Goal: Contribute content: Add original content to the website for others to see

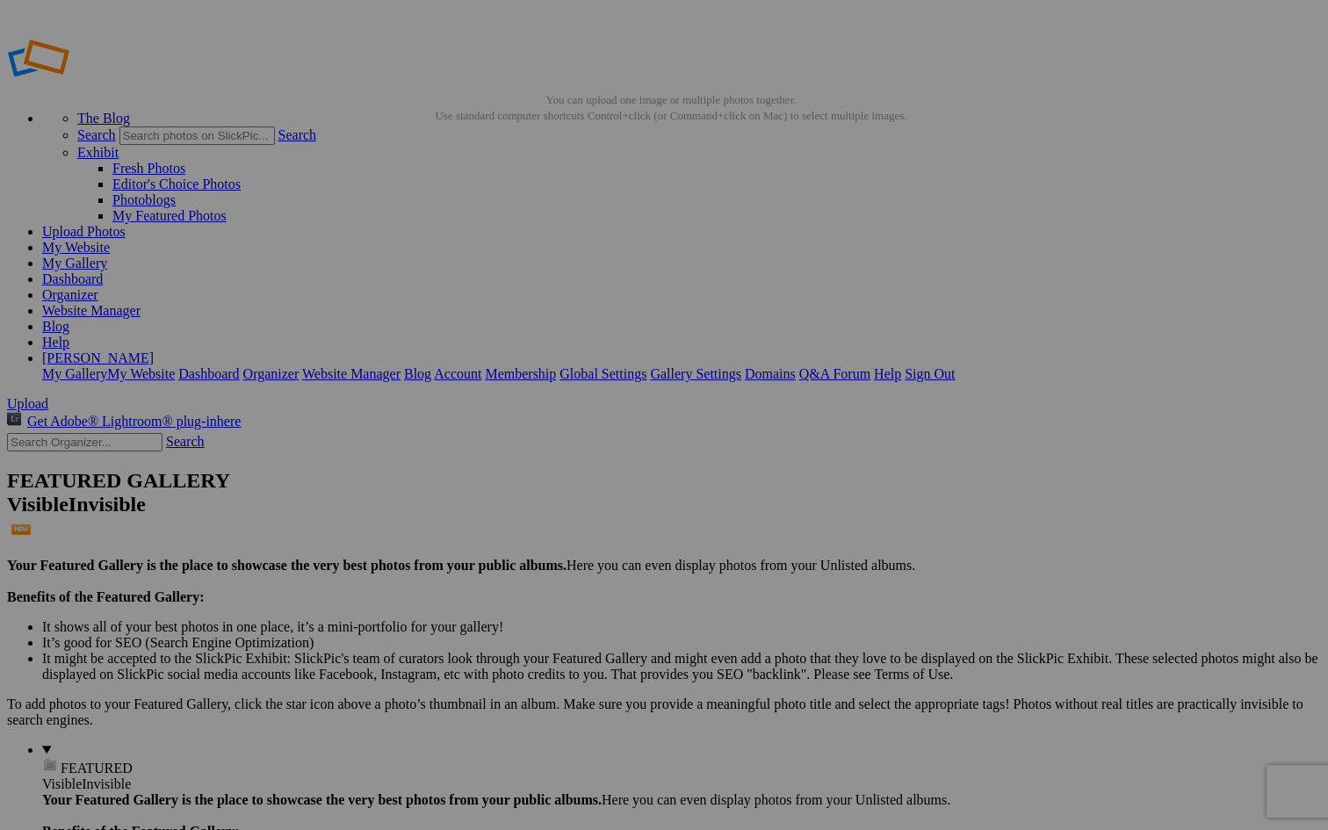
type input "France-Gallery"
click at [507, 307] on link "Create" at bounding box center [488, 510] width 37 height 15
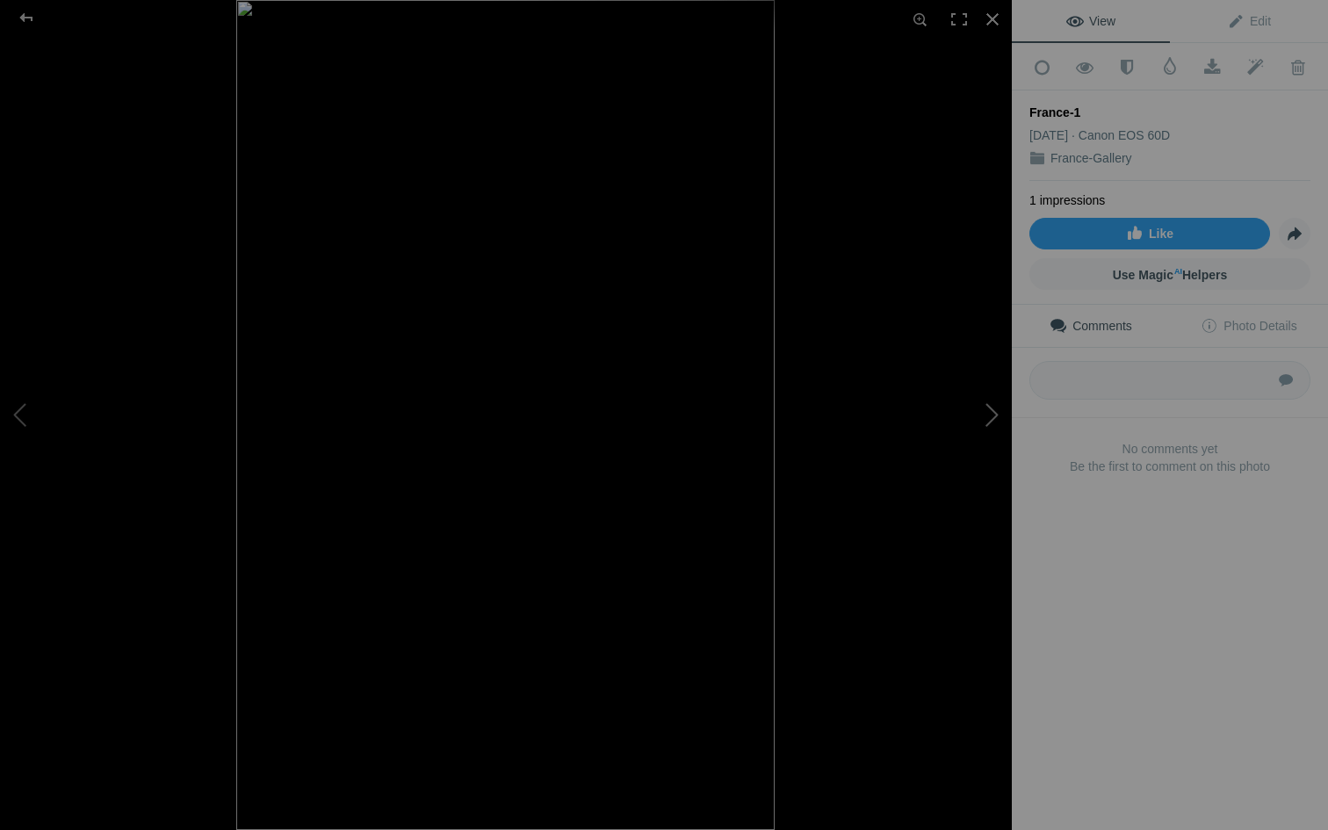
click at [998, 412] on button at bounding box center [946, 414] width 132 height 299
click at [998, 415] on button at bounding box center [946, 414] width 132 height 299
click at [998, 414] on button at bounding box center [946, 414] width 132 height 299
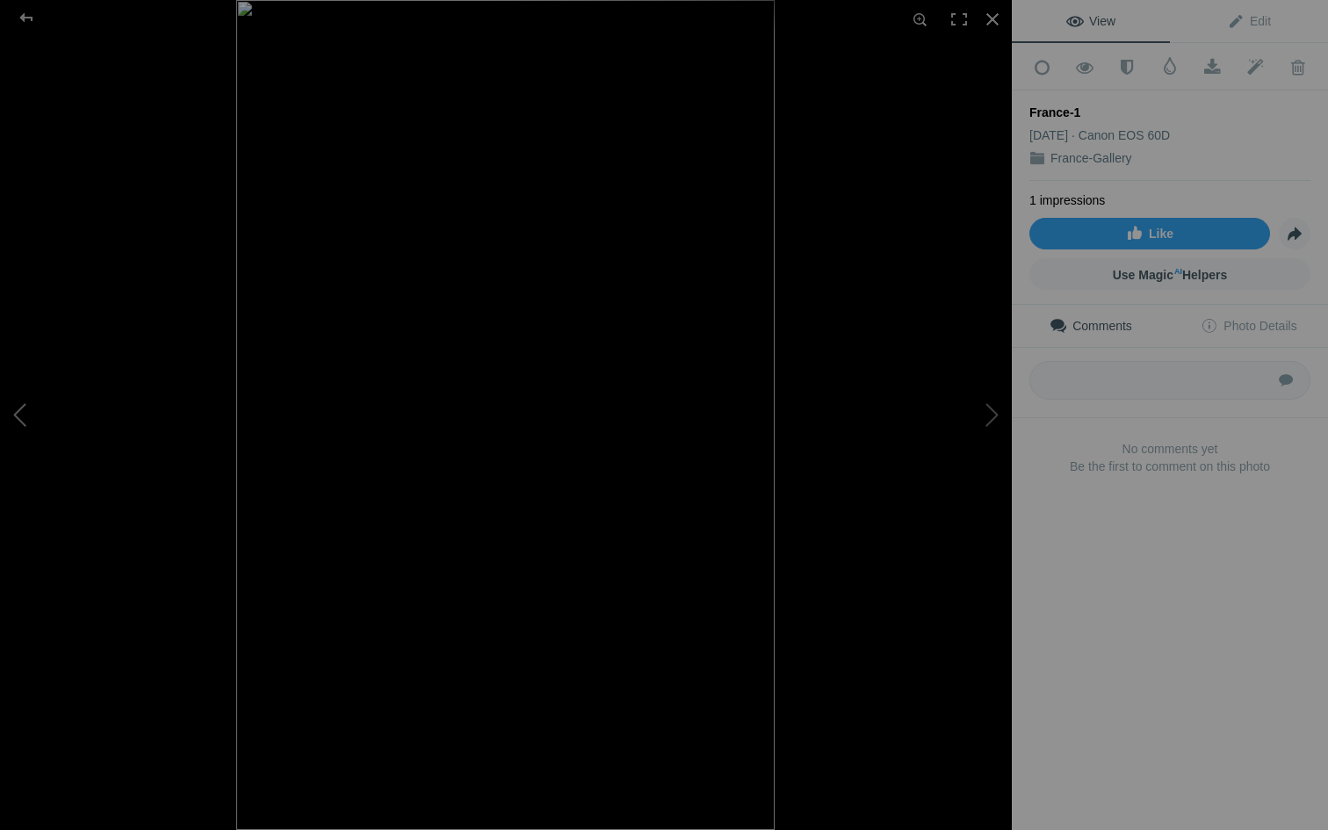
click at [14, 415] on button at bounding box center [66, 414] width 132 height 299
click at [990, 19] on div at bounding box center [992, 19] width 39 height 39
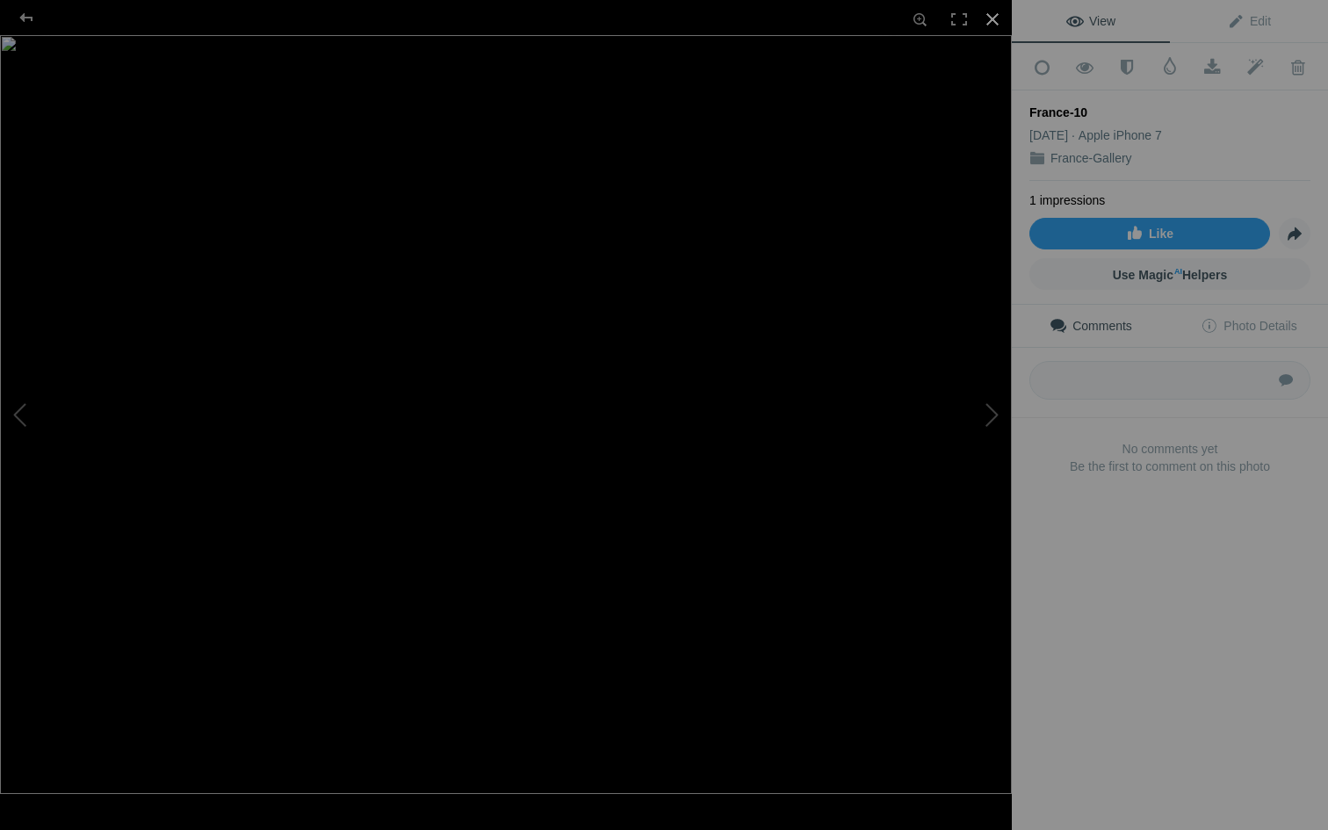
click at [990, 15] on div at bounding box center [992, 19] width 39 height 39
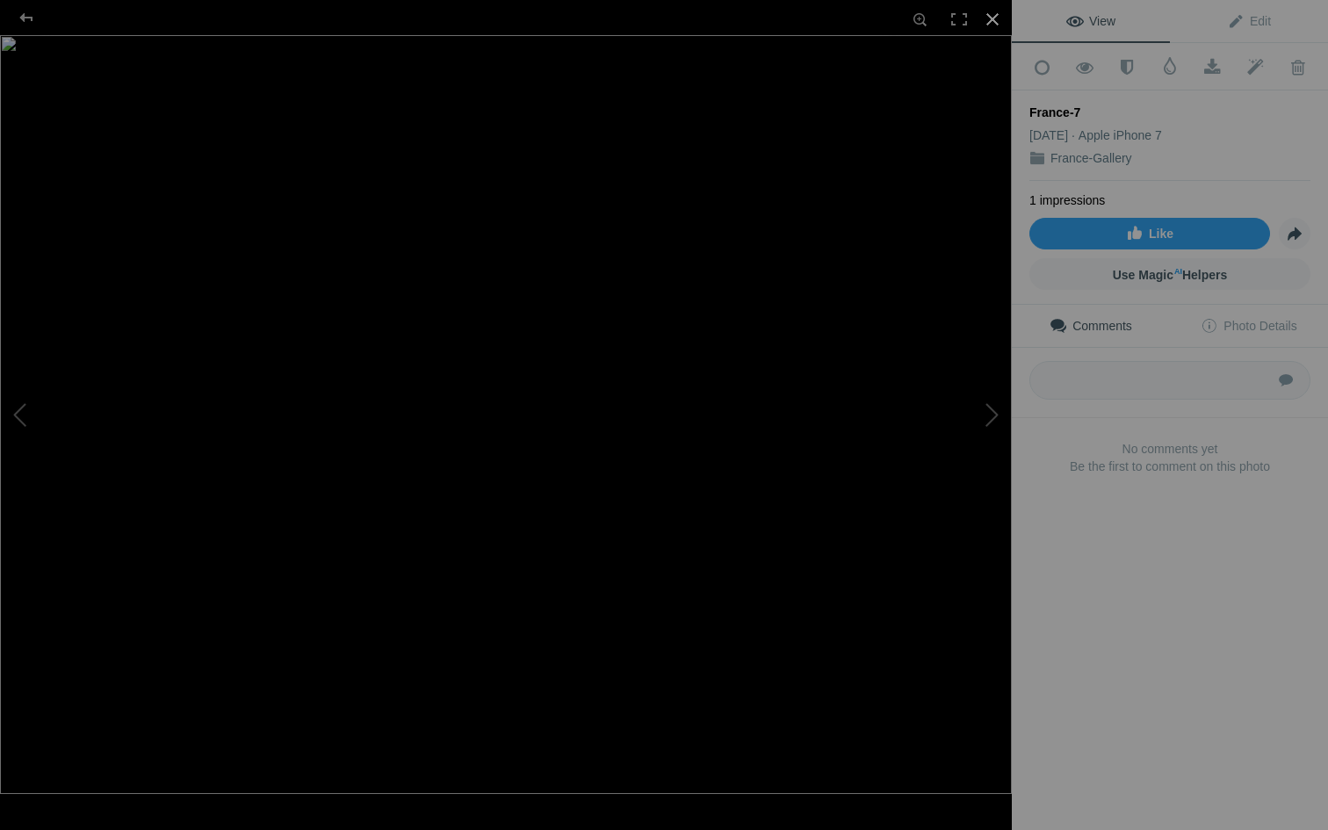
click at [990, 21] on div at bounding box center [992, 19] width 39 height 39
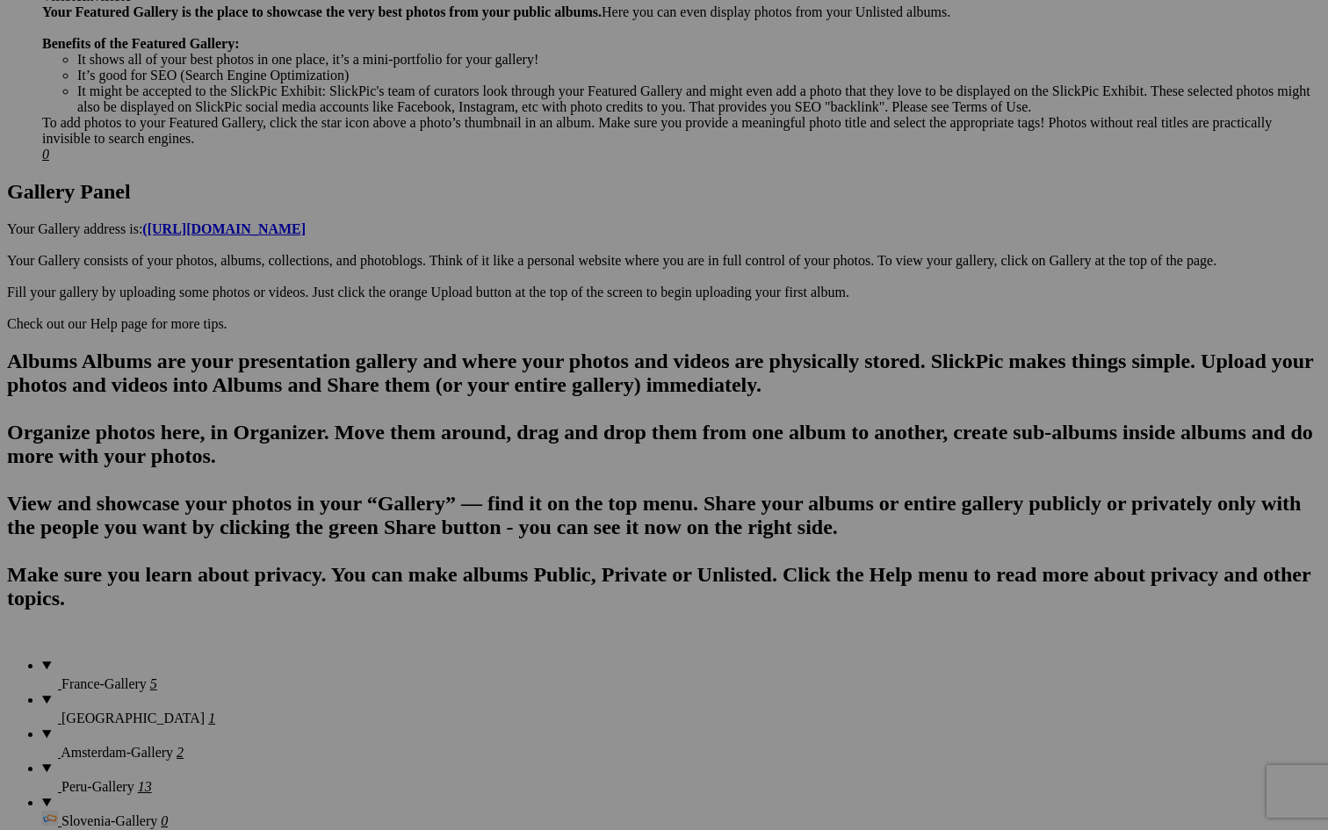
scroll to position [771, 0]
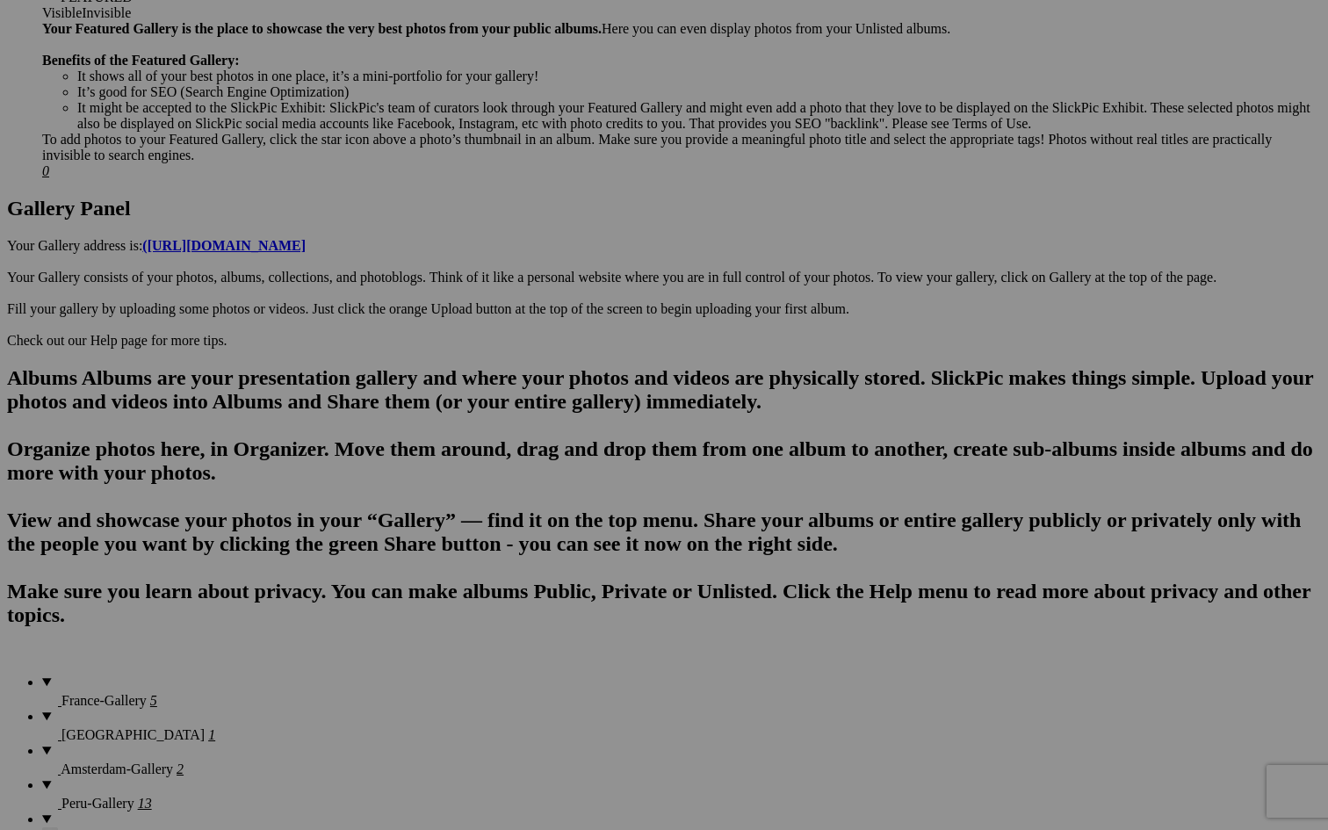
drag, startPoint x: 392, startPoint y: 281, endPoint x: 436, endPoint y: 266, distance: 47.2
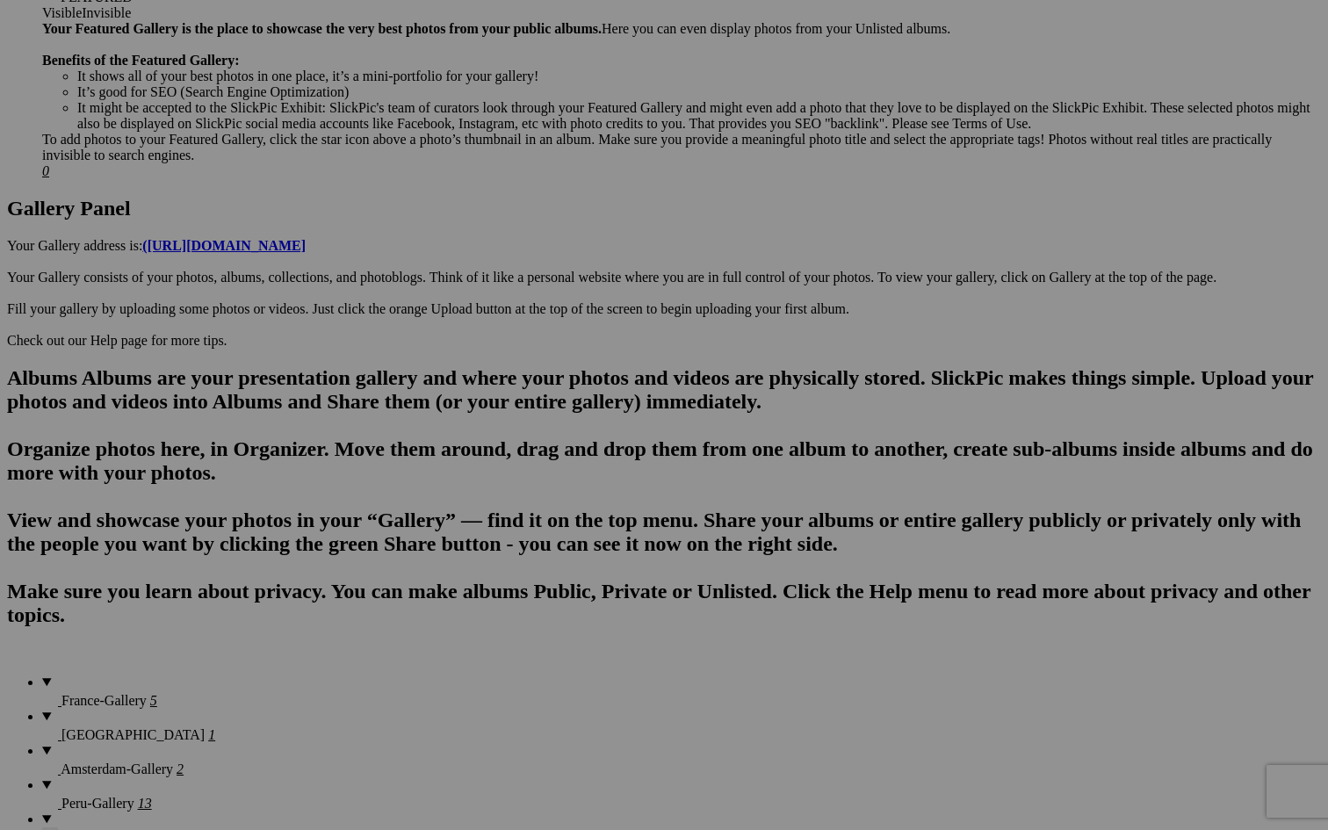
type input "[GEOGRAPHIC_DATA]"
click at [507, 503] on span "Create" at bounding box center [488, 510] width 37 height 15
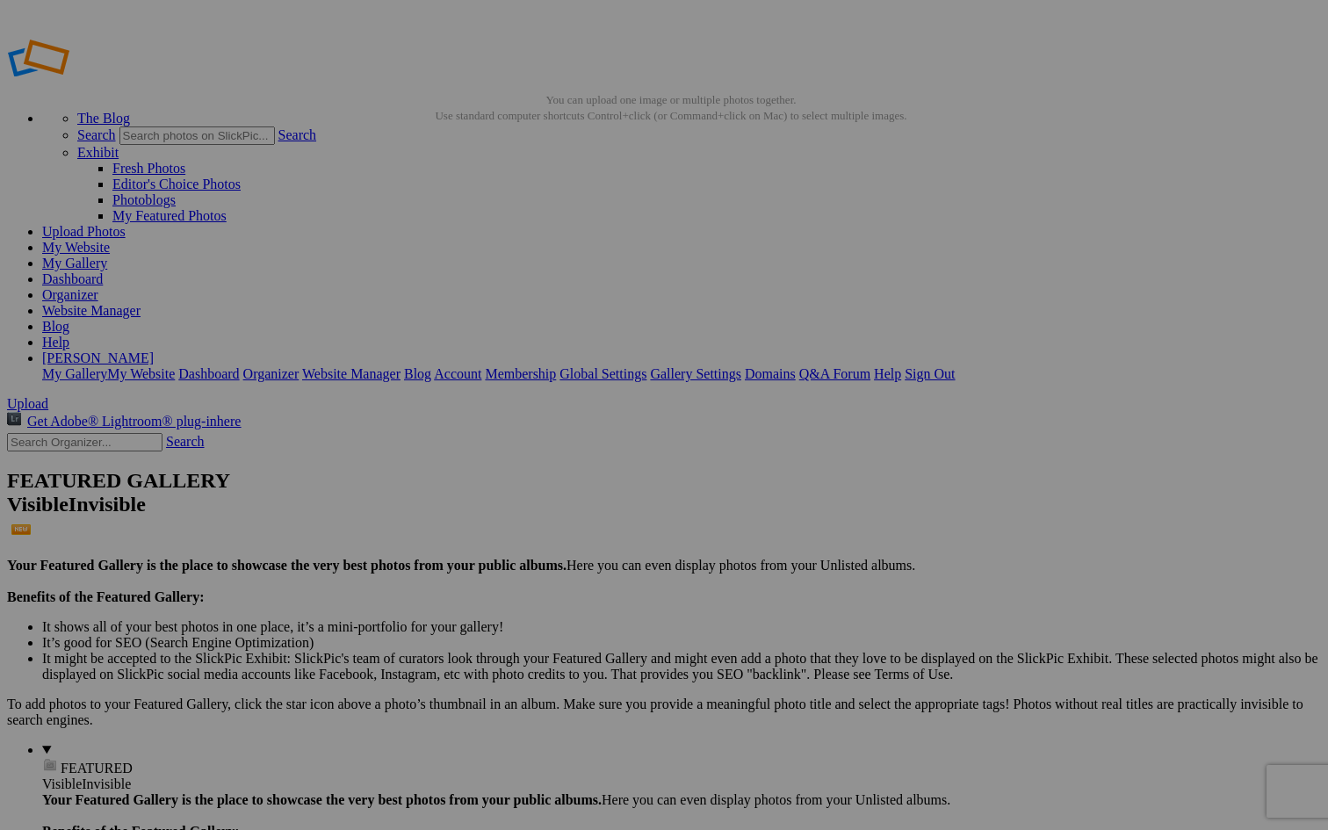
scroll to position [0, 0]
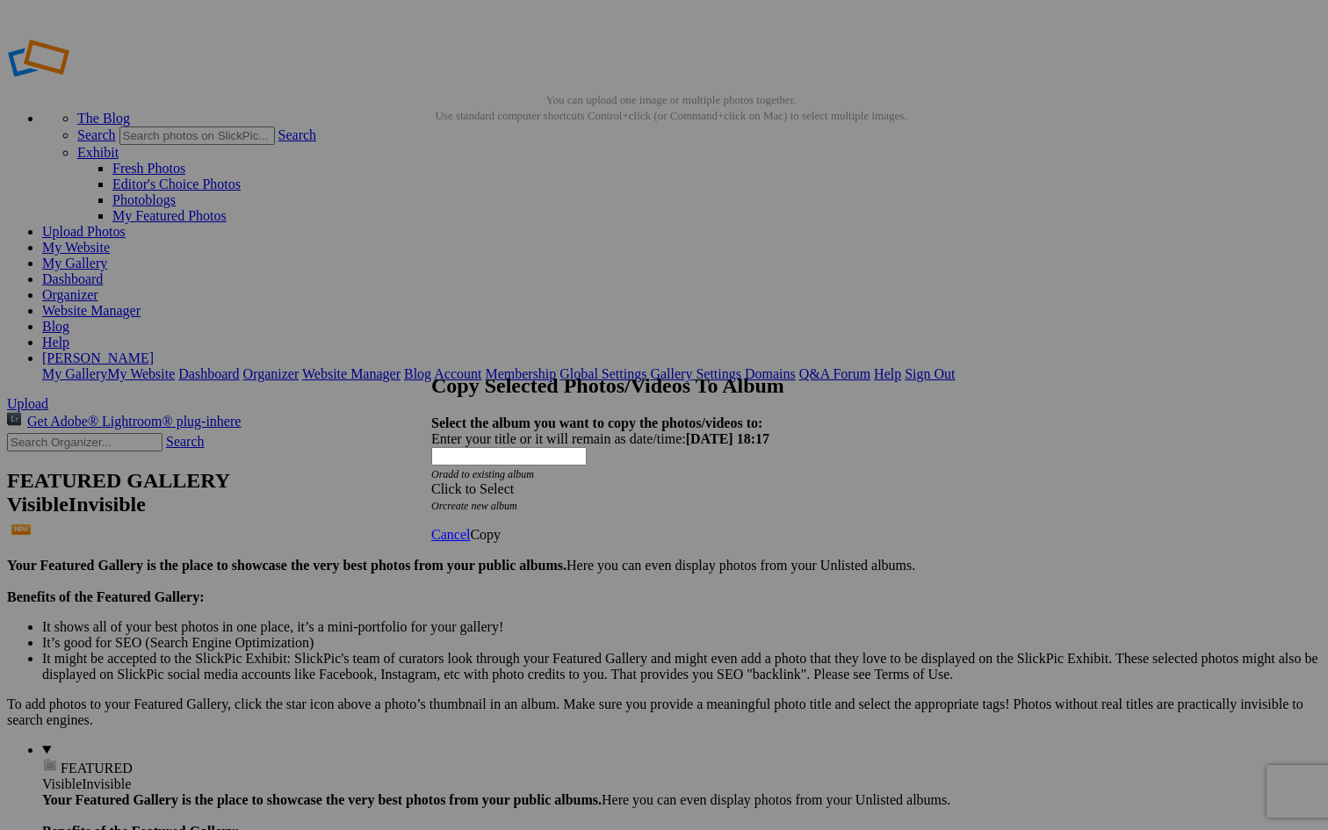
click at [610, 481] on div "Click to Select" at bounding box center [663, 489] width 465 height 16
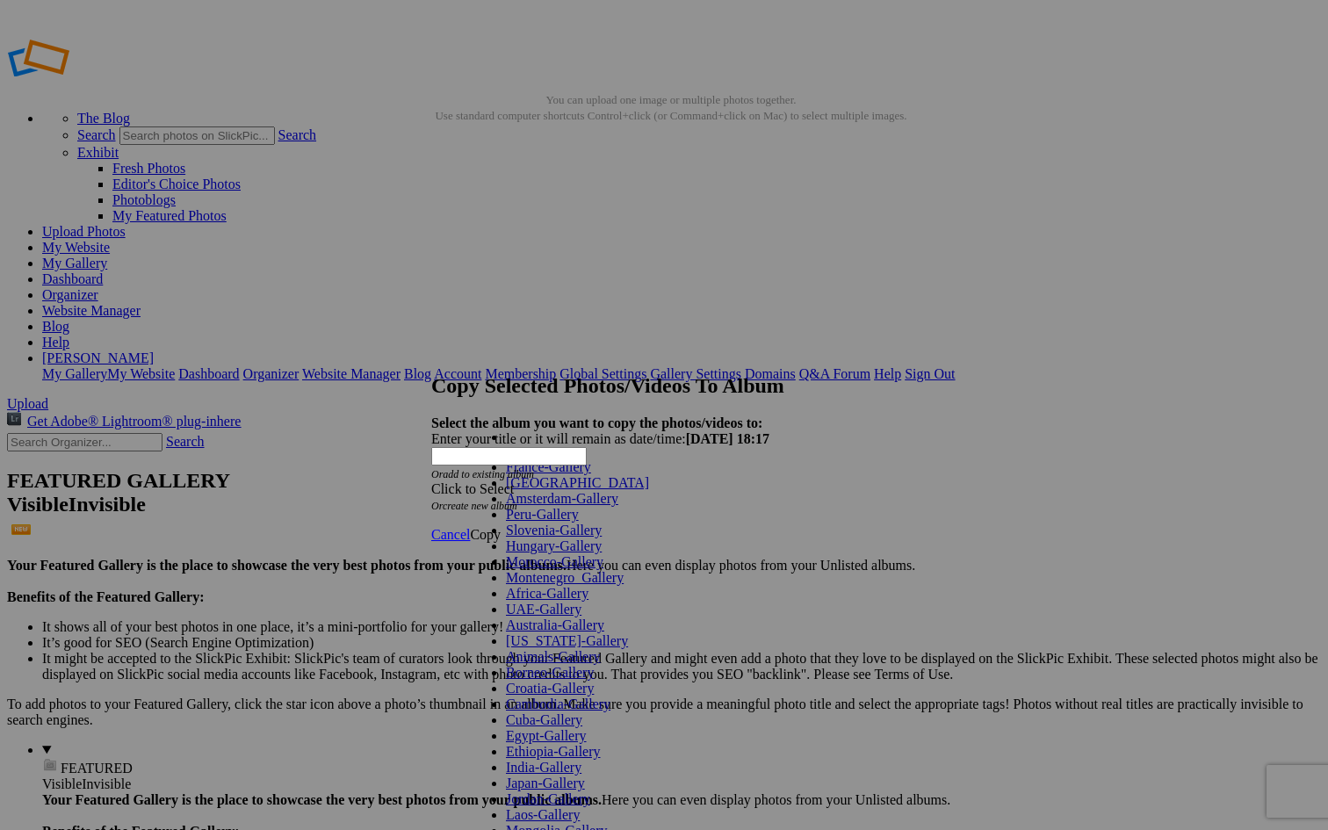
scroll to position [542, 0]
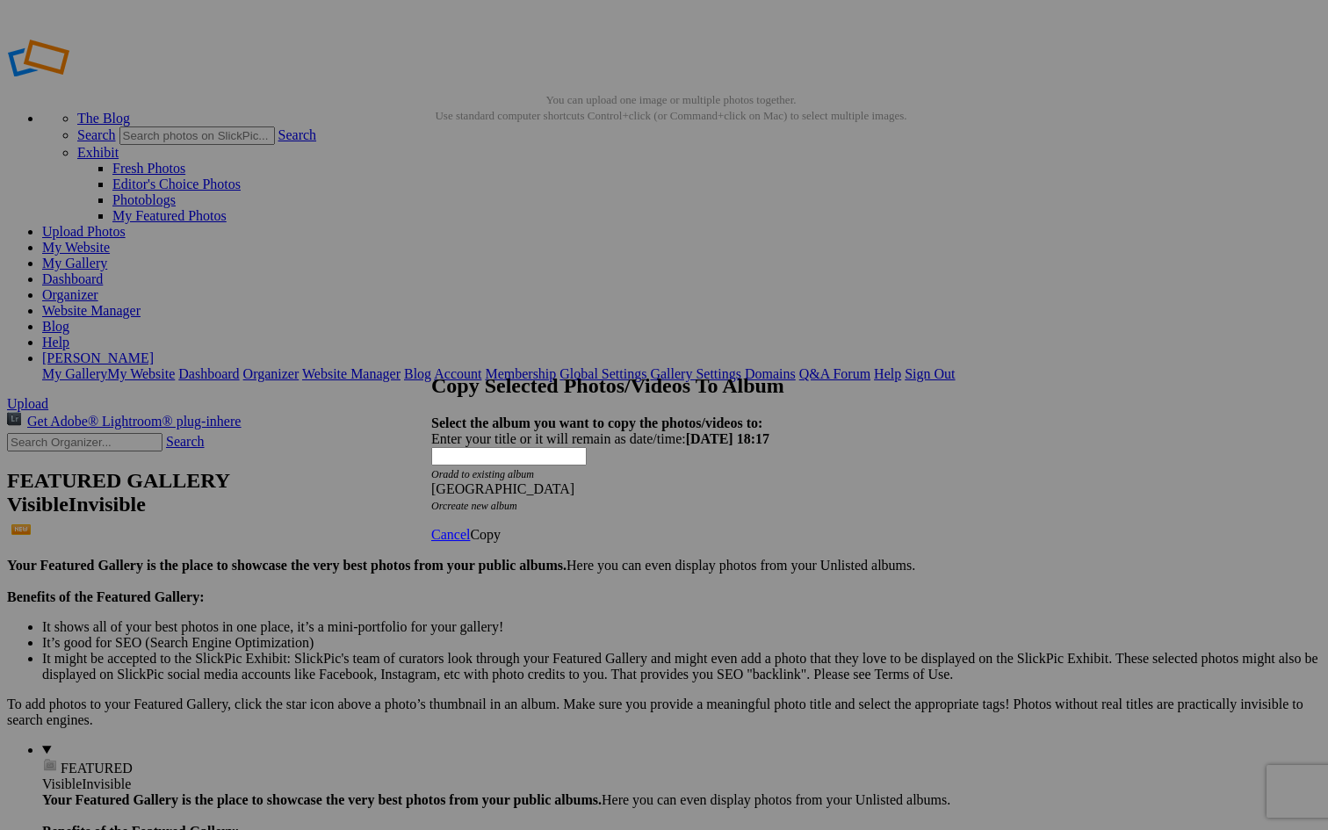
click at [501, 527] on span "Copy" at bounding box center [485, 534] width 31 height 15
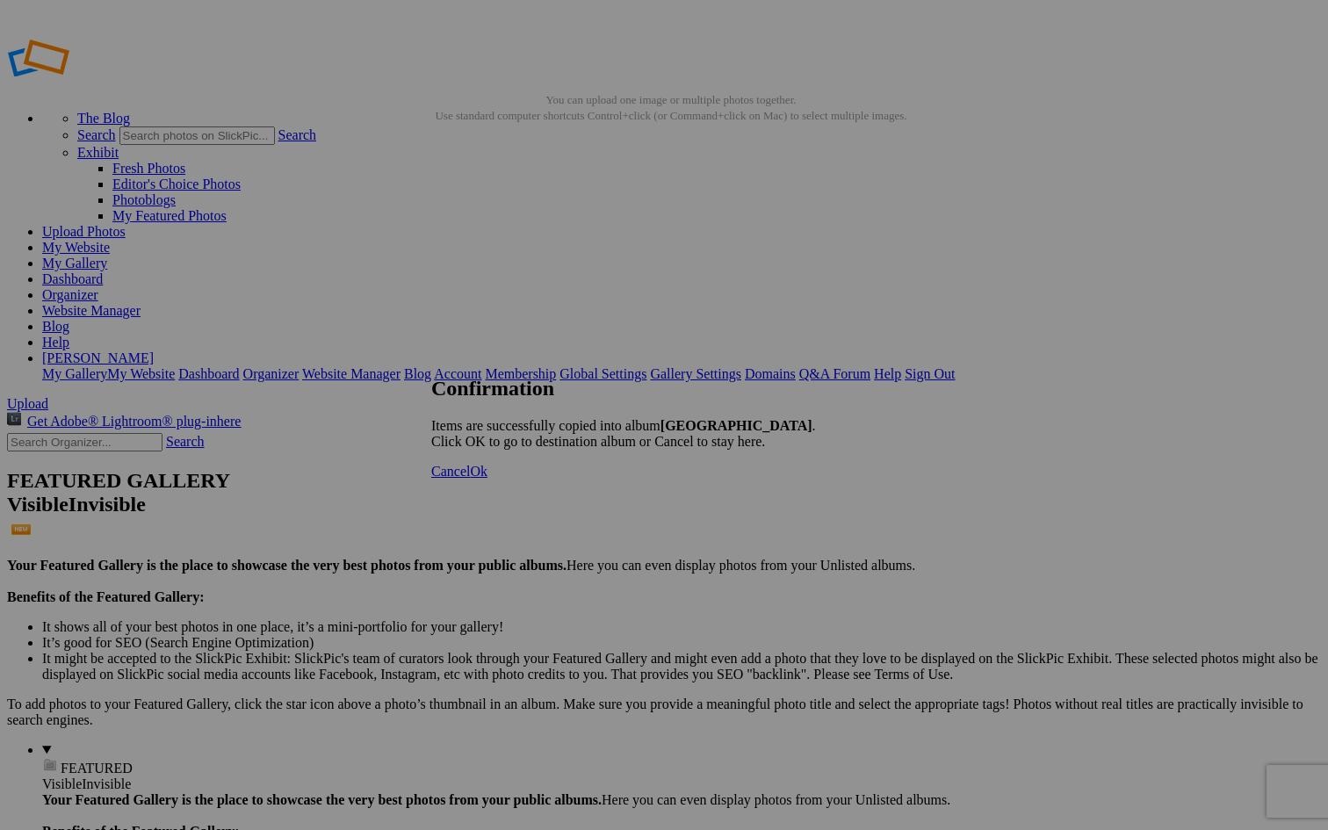
click at [470, 479] on span "Cancel" at bounding box center [450, 471] width 39 height 15
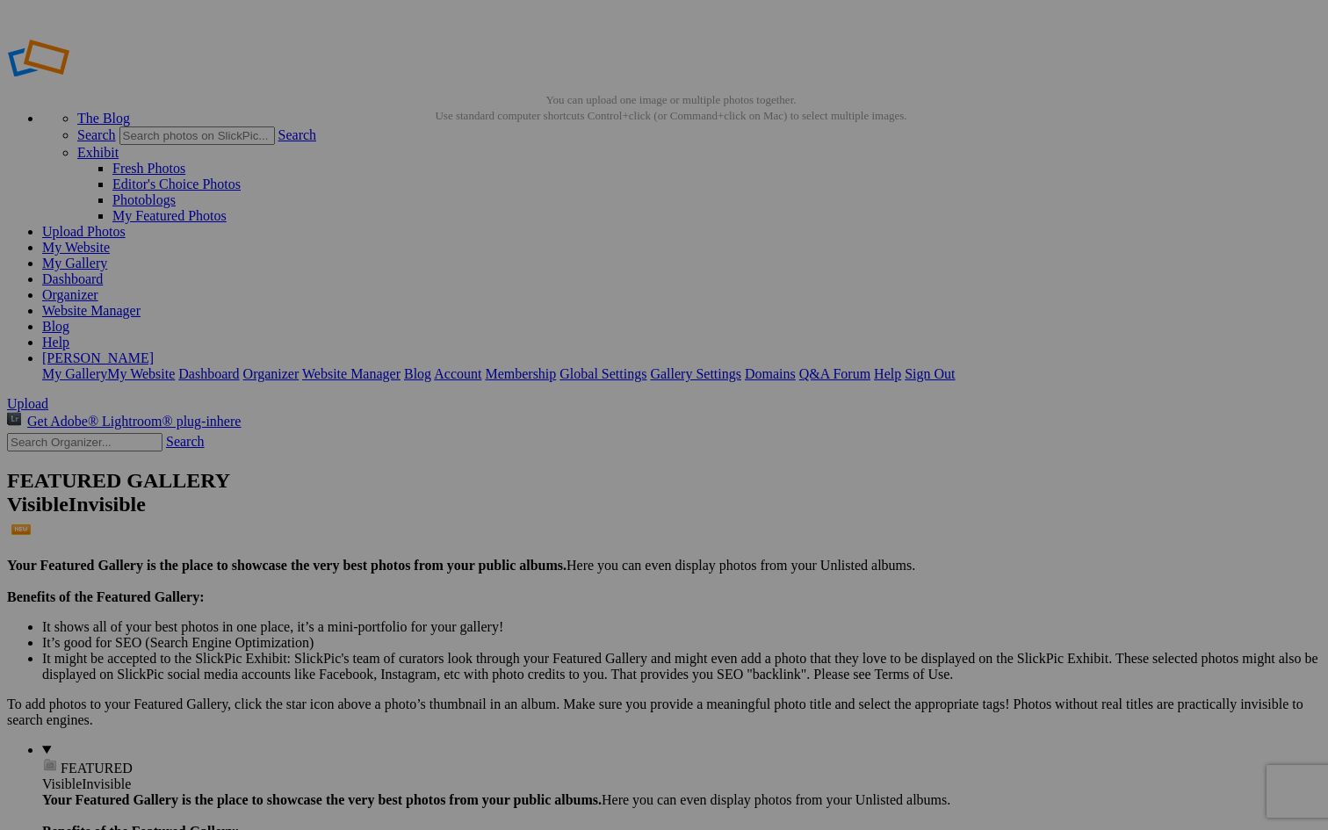
scroll to position [0, 0]
type input "Switzerland -Gallery"
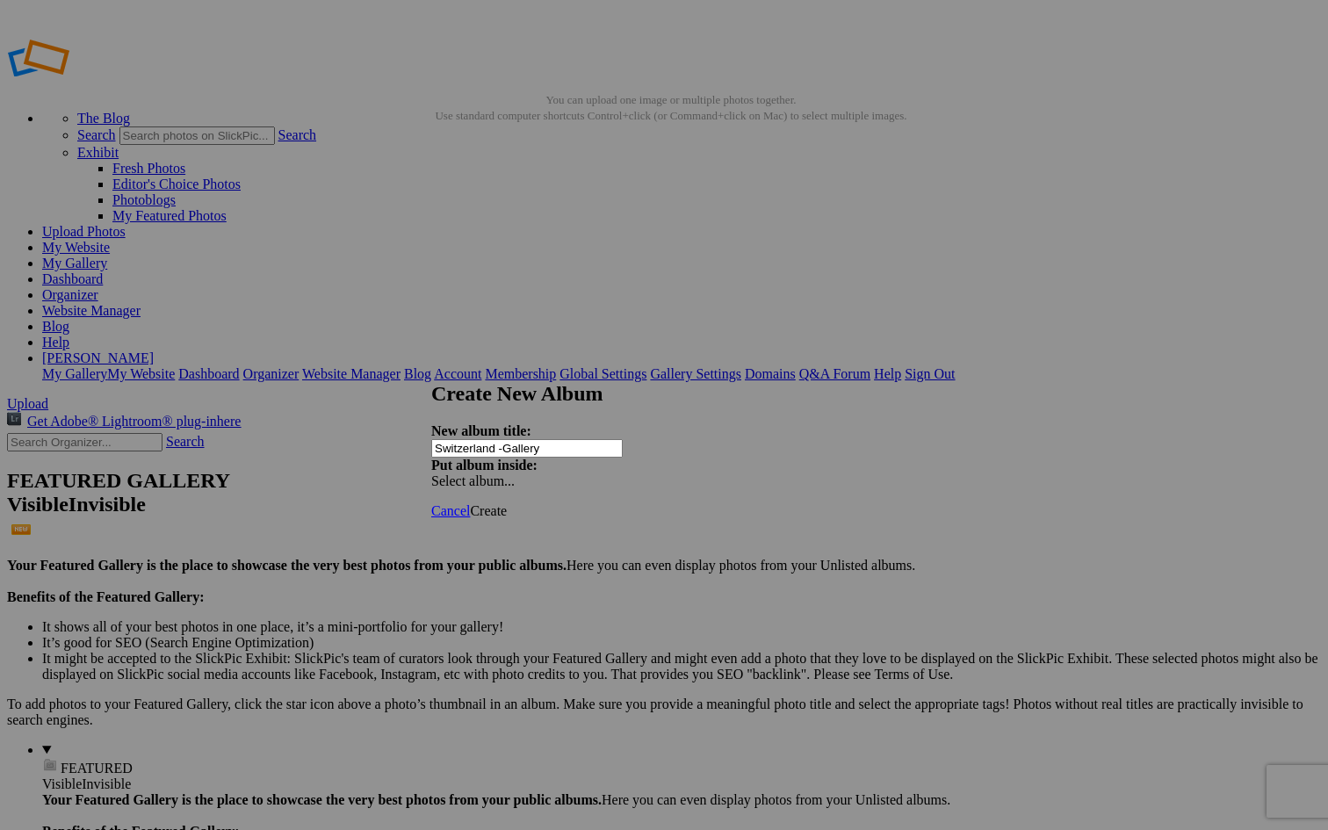
click at [507, 503] on span "Create" at bounding box center [488, 510] width 37 height 15
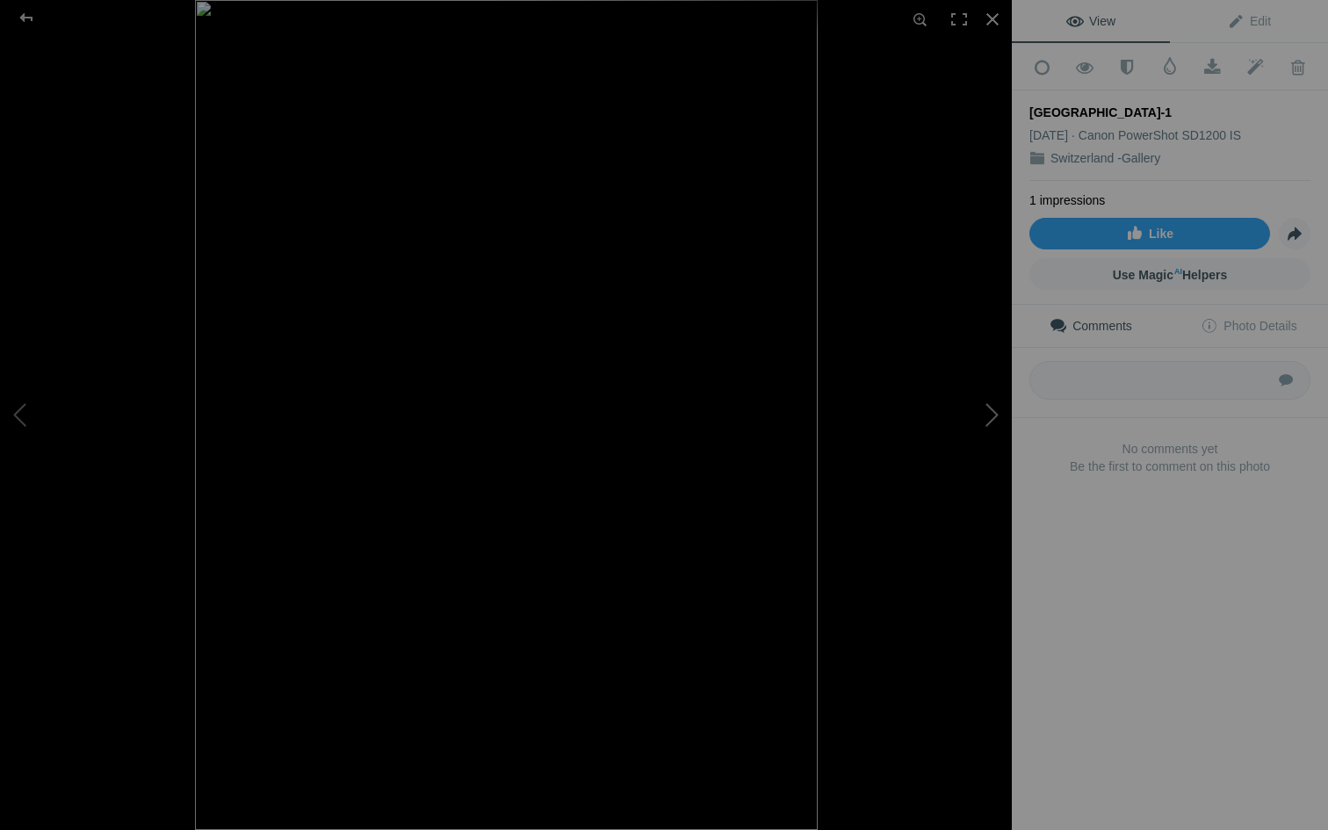
click at [990, 410] on button at bounding box center [946, 414] width 132 height 299
click at [993, 414] on button at bounding box center [946, 414] width 132 height 299
